Goal: Information Seeking & Learning: Learn about a topic

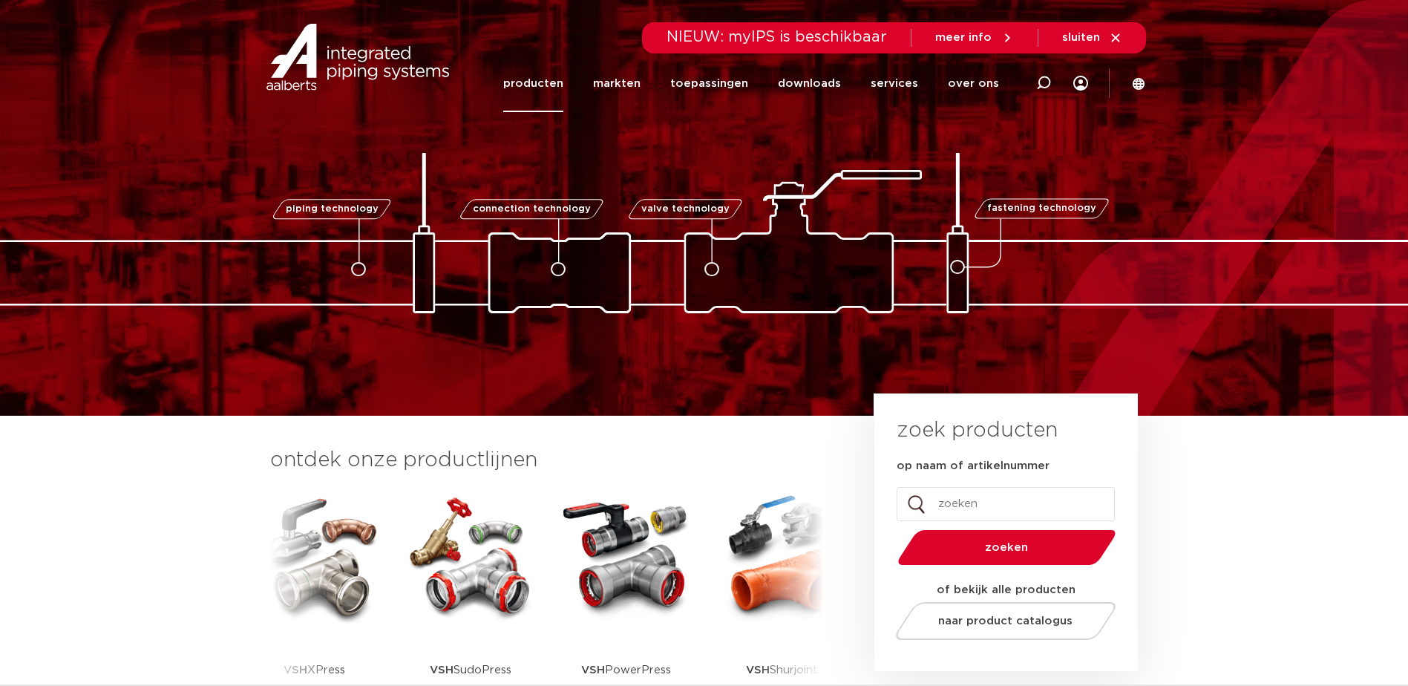
click at [564, 88] on link "producten" at bounding box center [533, 83] width 60 height 57
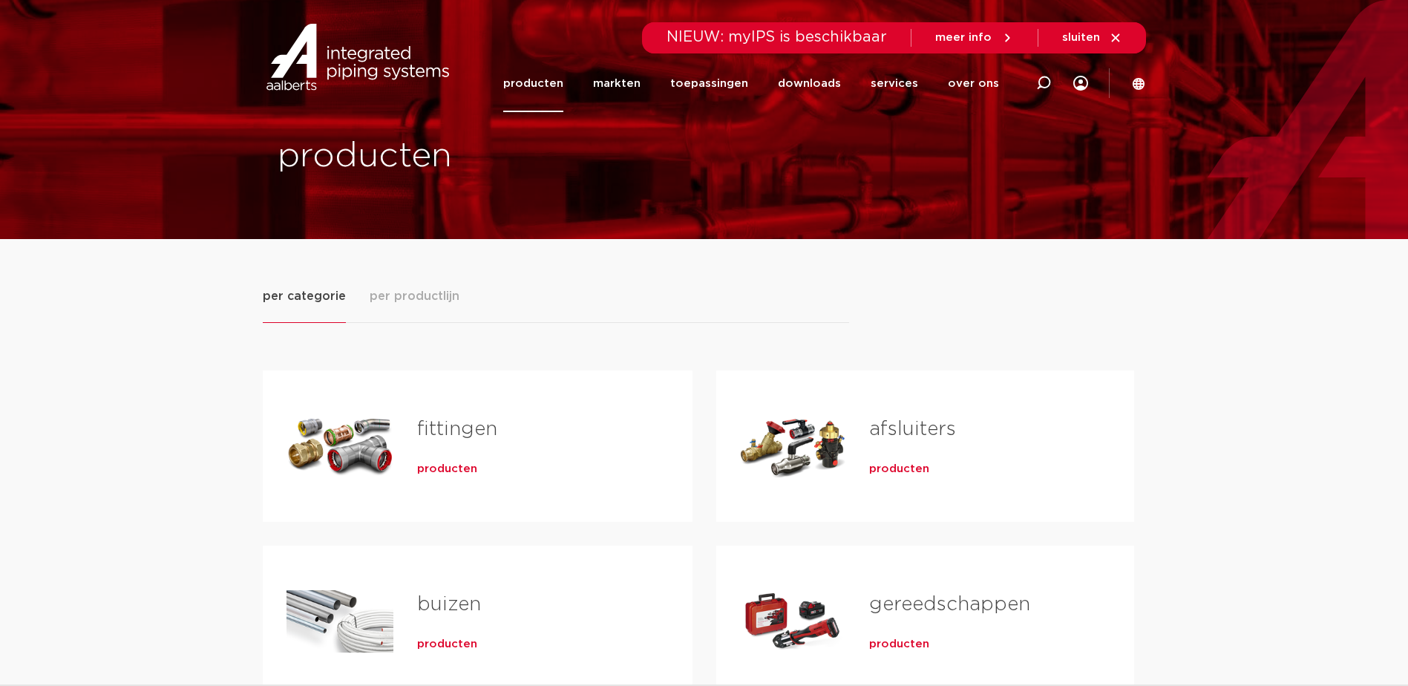
click at [894, 473] on span "producten" at bounding box center [899, 469] width 60 height 15
click at [414, 297] on span "per productlijn" at bounding box center [415, 296] width 90 height 18
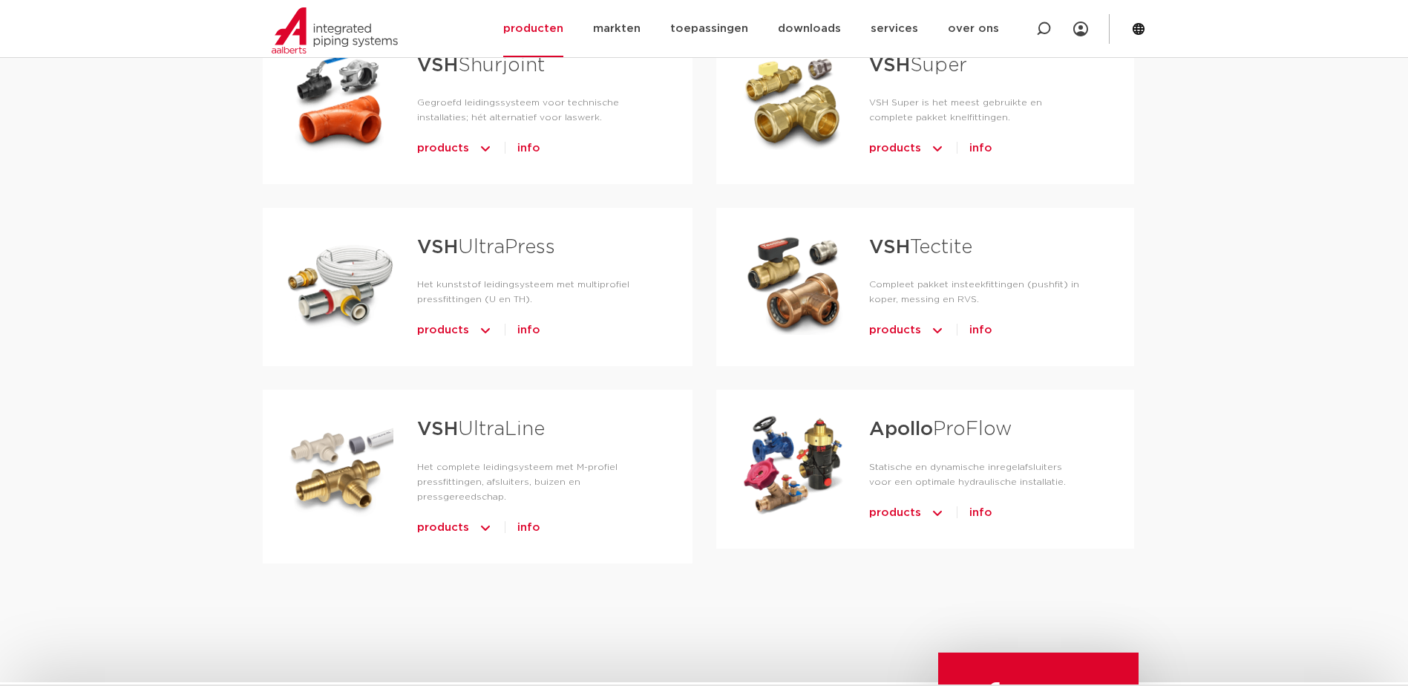
scroll to position [742, 0]
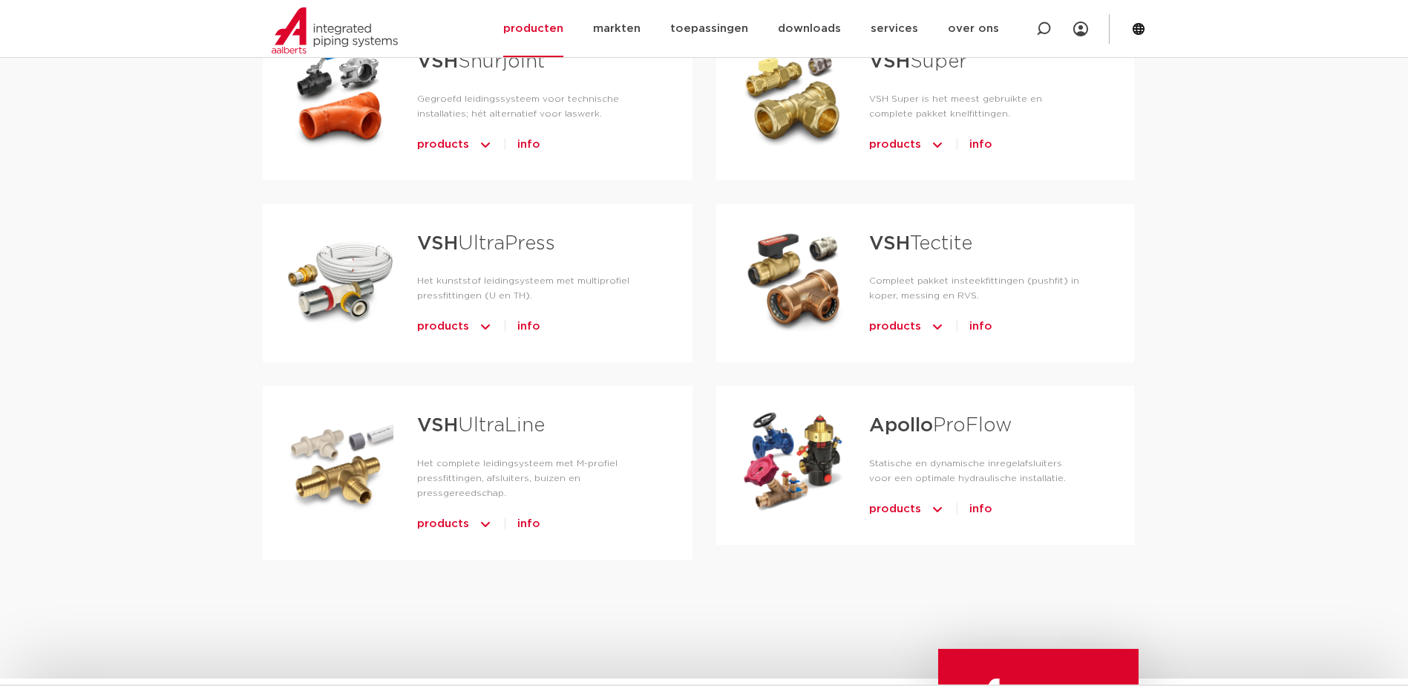
click at [823, 455] on div "Tabs. Open items met enter of spatie, sluit af met escape en navigeer met de pi…" at bounding box center [793, 462] width 106 height 104
click at [912, 433] on strong "Apollo" at bounding box center [901, 425] width 64 height 19
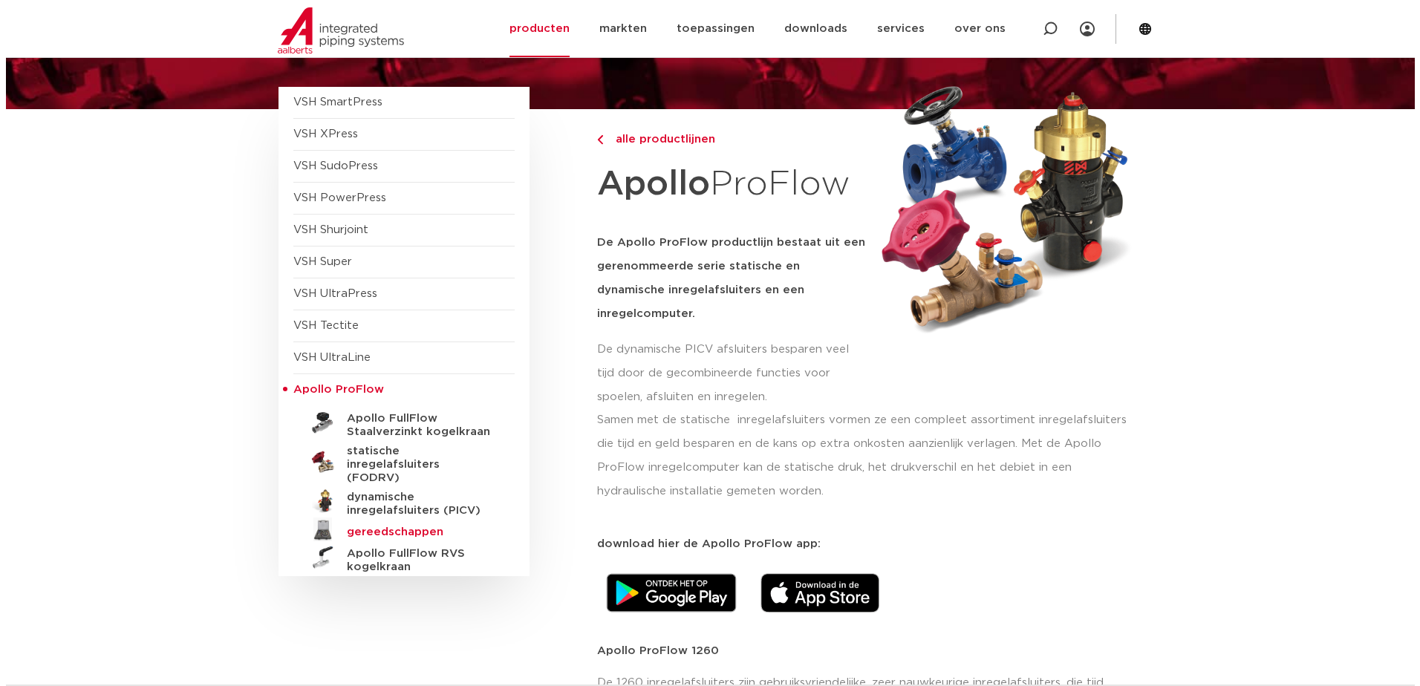
scroll to position [148, 0]
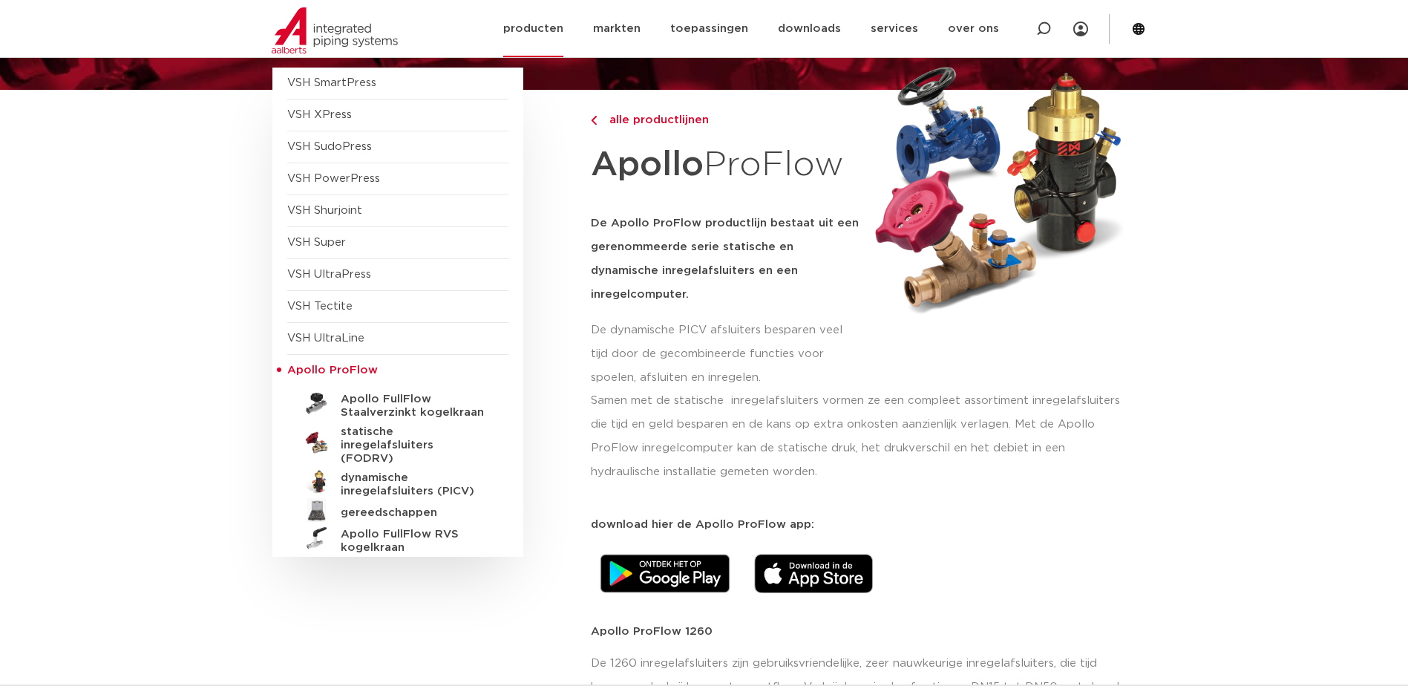
click at [1144, 33] on icon at bounding box center [1139, 29] width 12 height 12
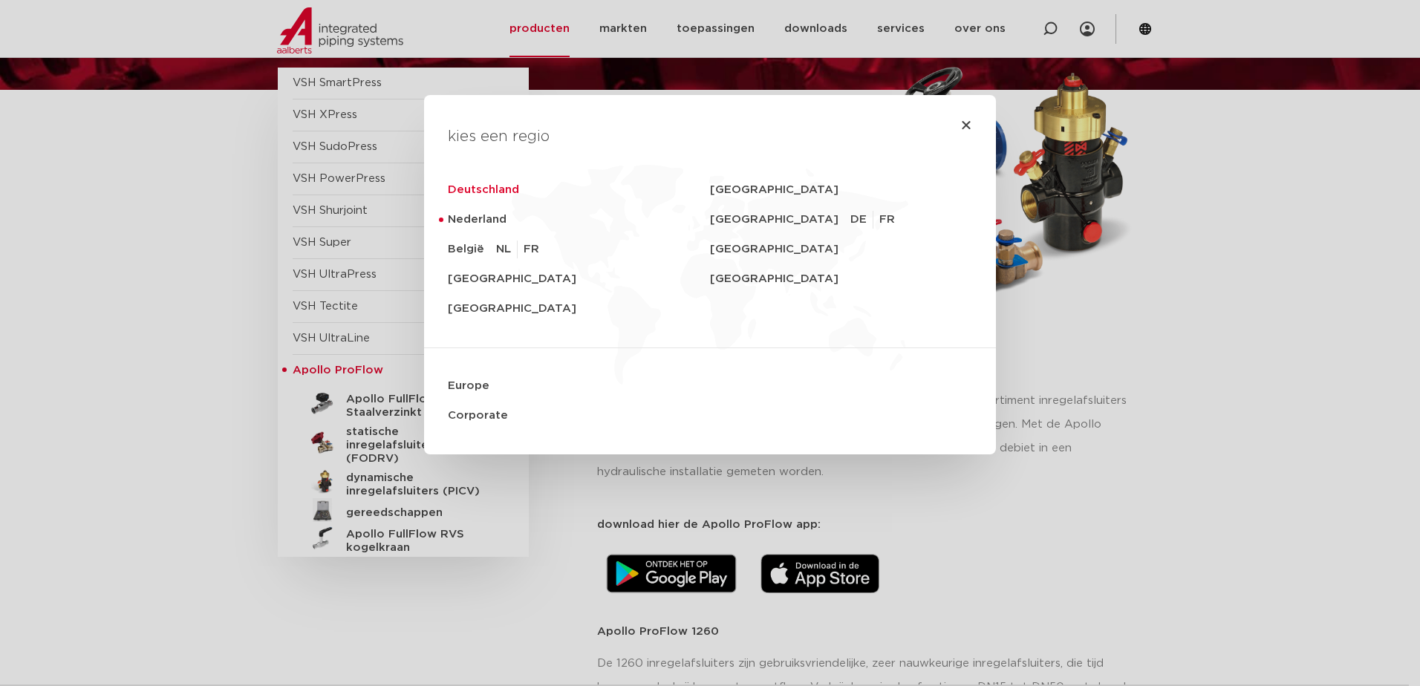
click at [513, 190] on link "Deutschland" at bounding box center [579, 190] width 262 height 30
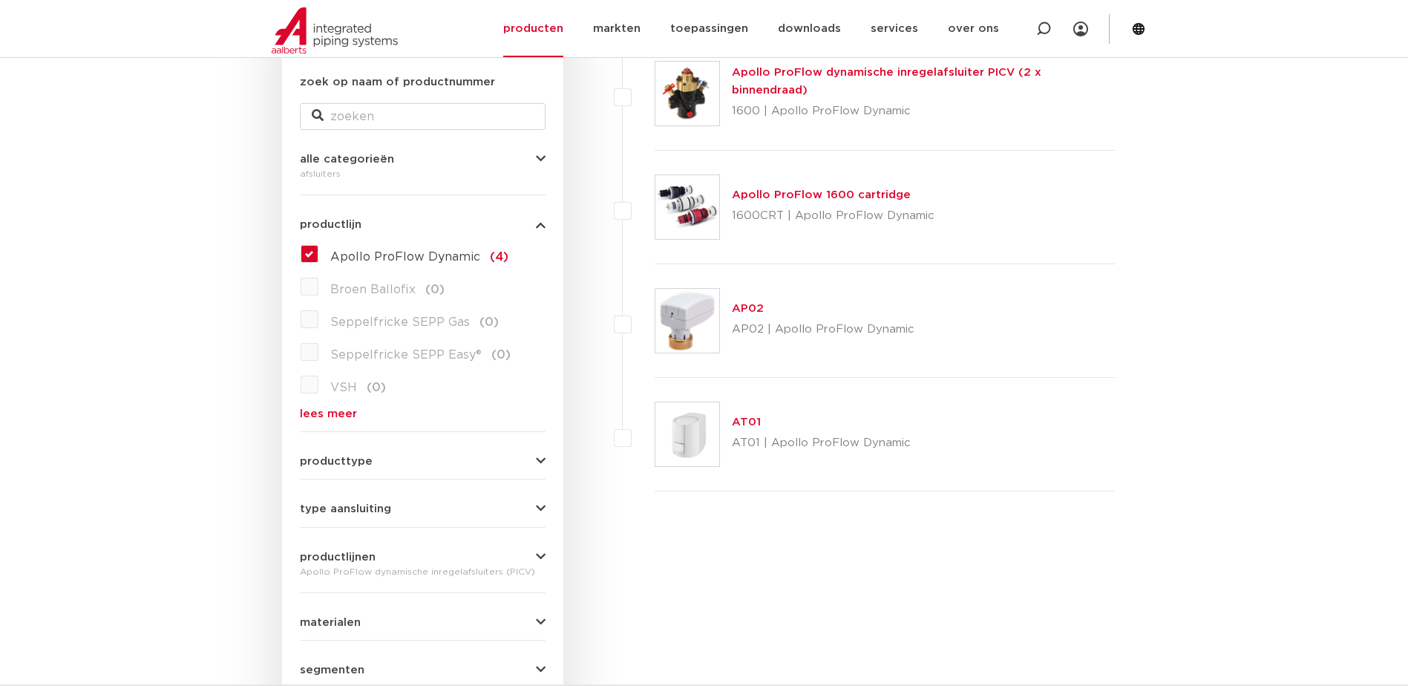
scroll to position [148, 0]
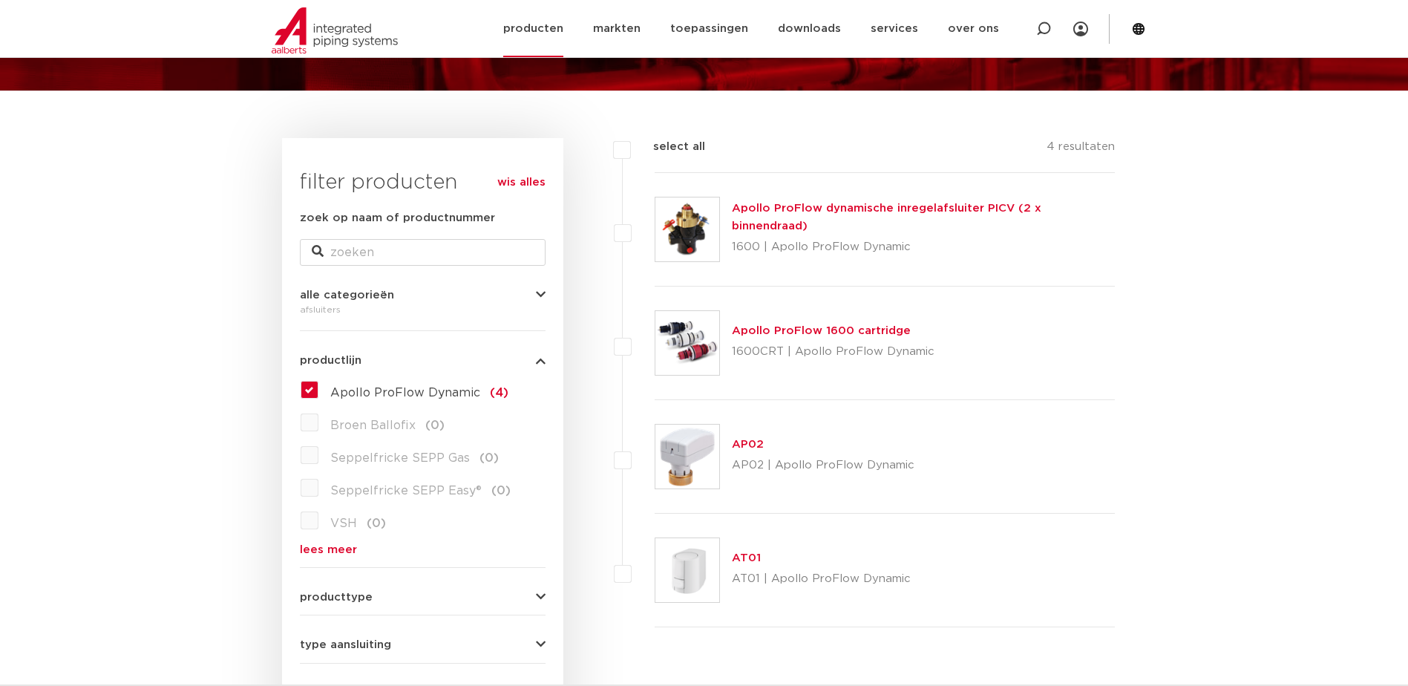
click at [1140, 32] on icon at bounding box center [1138, 28] width 13 height 13
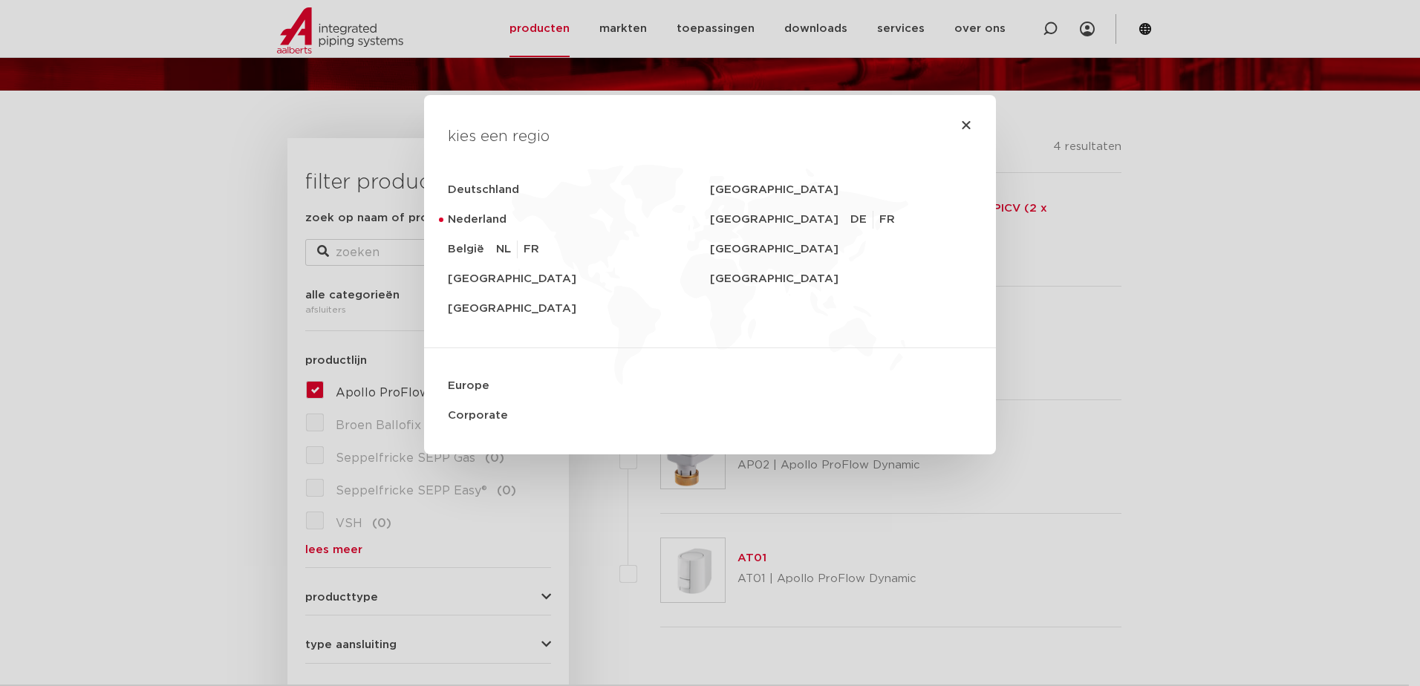
click at [338, 35] on div "kies een regio [GEOGRAPHIC_DATA] [GEOGRAPHIC_DATA] [GEOGRAPHIC_DATA] [GEOGRAPHI…" at bounding box center [710, 343] width 1420 height 686
click at [960, 125] on icon "Close" at bounding box center [966, 125] width 12 height 12
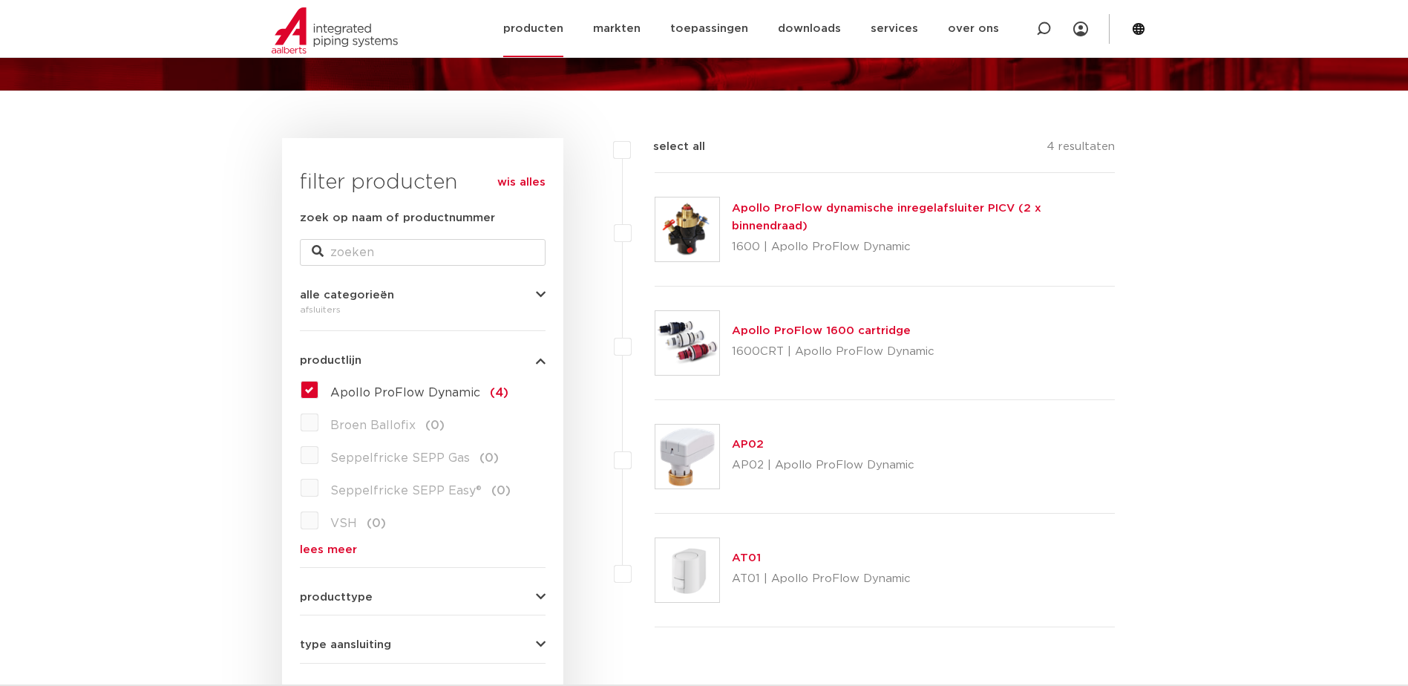
click at [330, 35] on img at bounding box center [335, 30] width 126 height 46
